Goal: Task Accomplishment & Management: Manage account settings

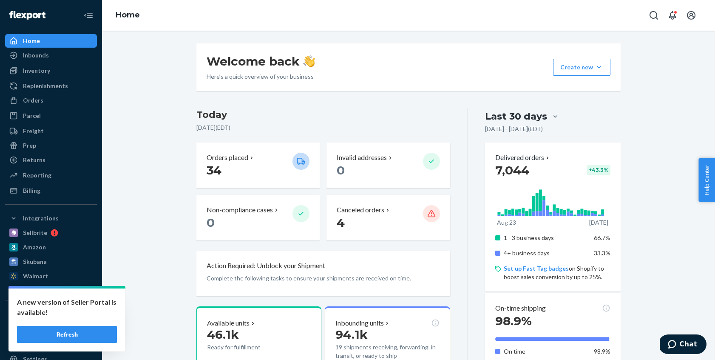
click at [70, 333] on button "Refresh" at bounding box center [67, 334] width 100 height 17
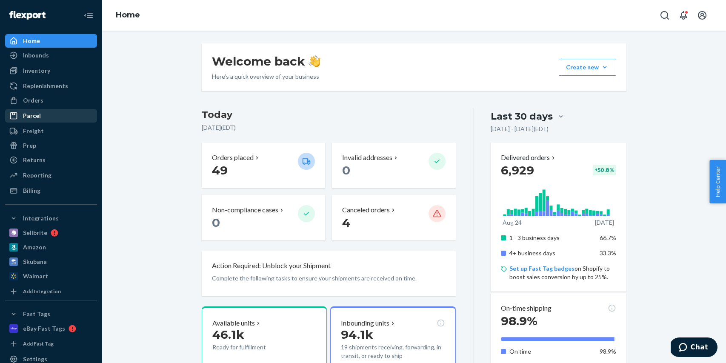
click at [59, 120] on div "Parcel" at bounding box center [51, 116] width 90 height 12
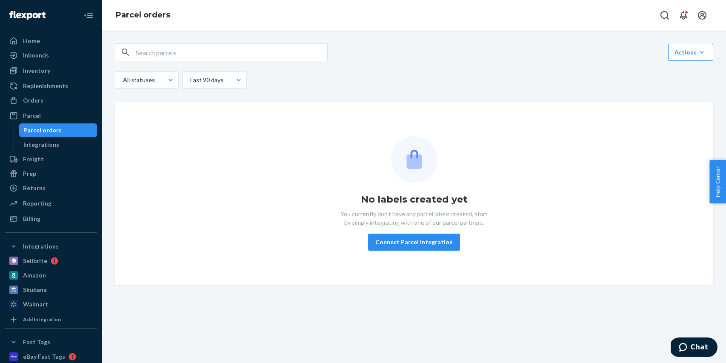
click at [257, 161] on div "No labels created yet You currently don't have any parcel labels created, start…" at bounding box center [414, 193] width 584 height 114
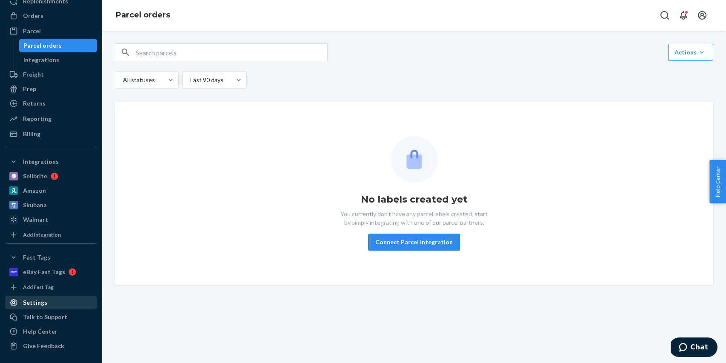
click at [50, 306] on div "Settings" at bounding box center [51, 302] width 90 height 12
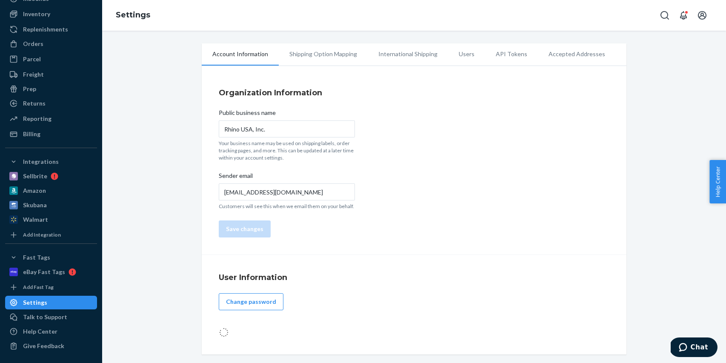
scroll to position [57, 0]
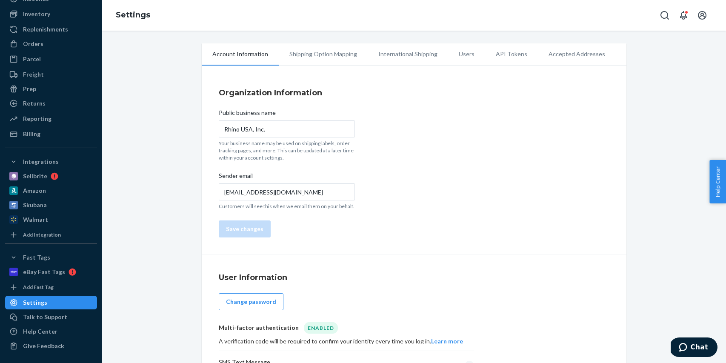
click at [339, 57] on li "Shipping Option Mapping" at bounding box center [323, 53] width 89 height 21
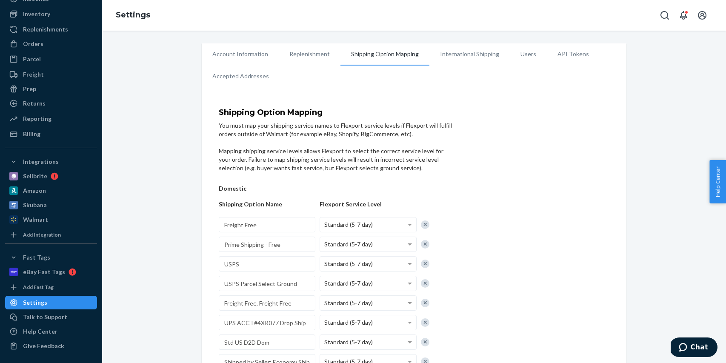
click at [473, 56] on li "International Shipping" at bounding box center [469, 53] width 80 height 21
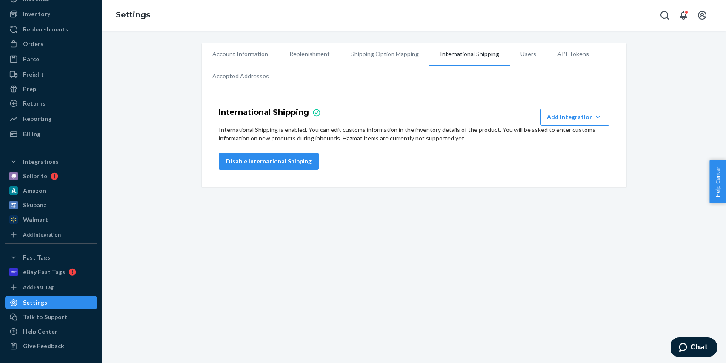
click at [255, 80] on li "Accepted Addresses" at bounding box center [241, 75] width 78 height 21
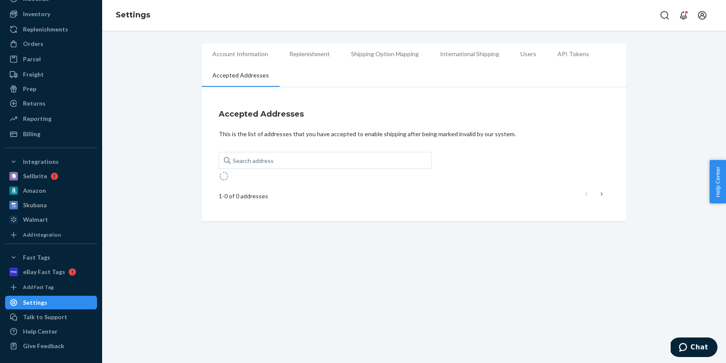
click at [253, 57] on li "Account Information" at bounding box center [240, 53] width 77 height 21
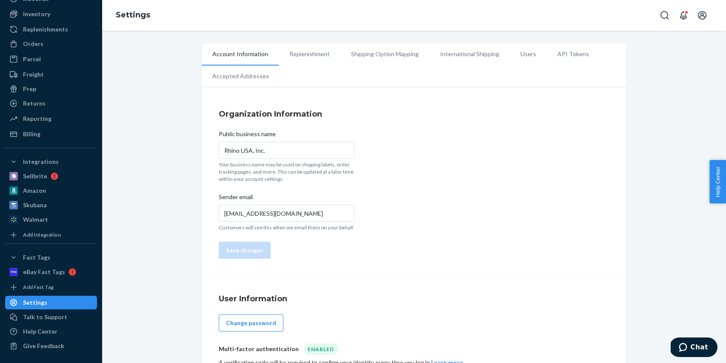
click at [299, 57] on li "Replenishment" at bounding box center [310, 53] width 62 height 21
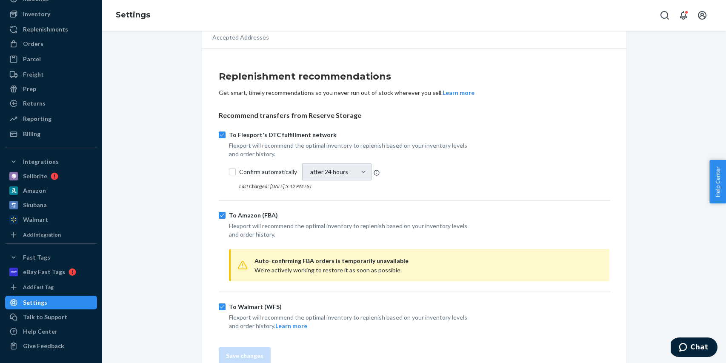
scroll to position [56, 0]
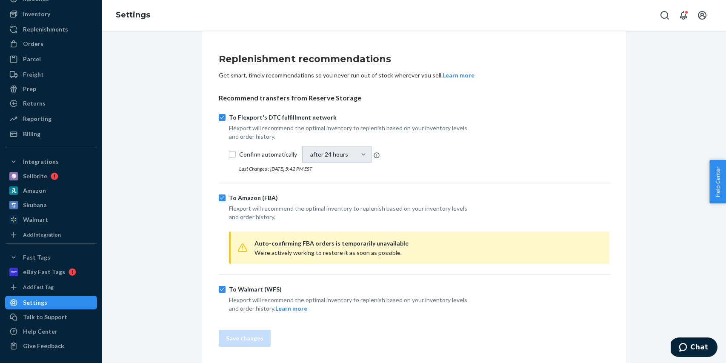
click at [297, 309] on button "Learn more" at bounding box center [291, 308] width 32 height 9
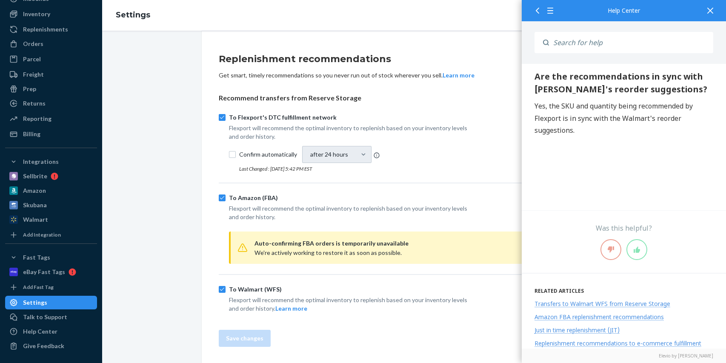
scroll to position [1596, 0]
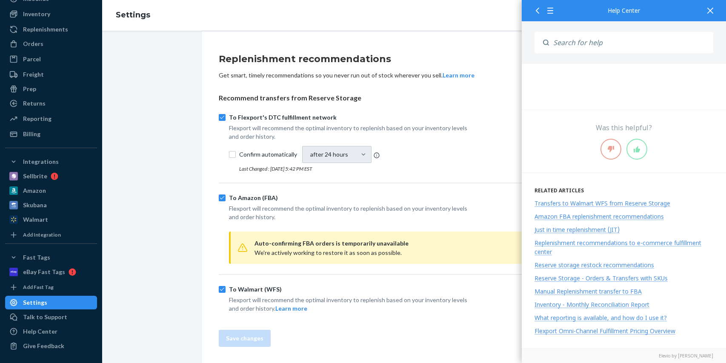
click at [710, 15] on div at bounding box center [709, 10] width 19 height 21
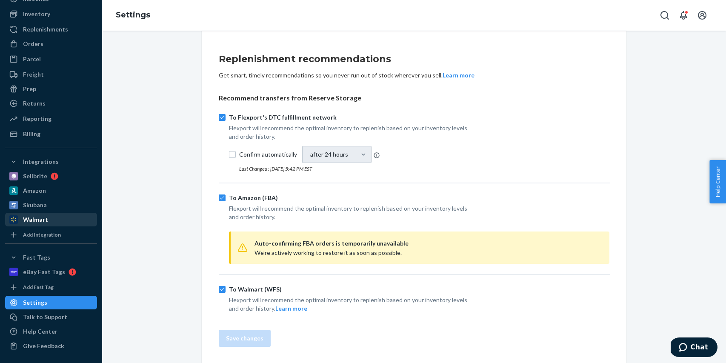
click at [39, 217] on div "Walmart" at bounding box center [35, 219] width 25 height 9
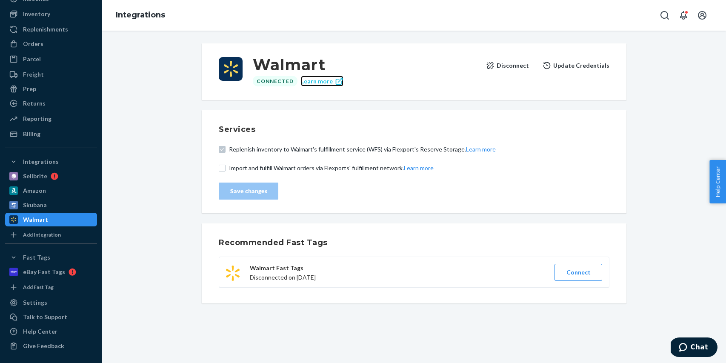
click at [322, 81] on link "Learn more" at bounding box center [322, 81] width 43 height 11
click at [584, 65] on button "Update Credentials" at bounding box center [575, 65] width 67 height 17
